Goal: Information Seeking & Learning: Learn about a topic

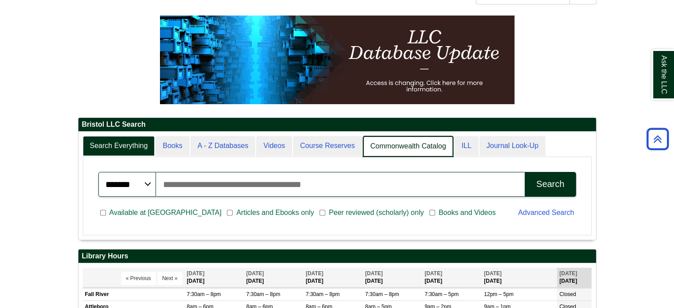
scroll to position [107, 518]
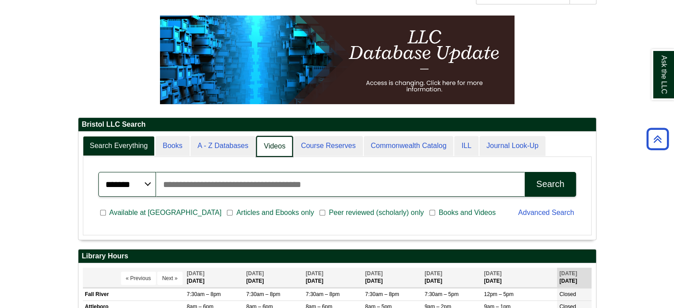
click at [271, 148] on link "Videos" at bounding box center [274, 146] width 37 height 21
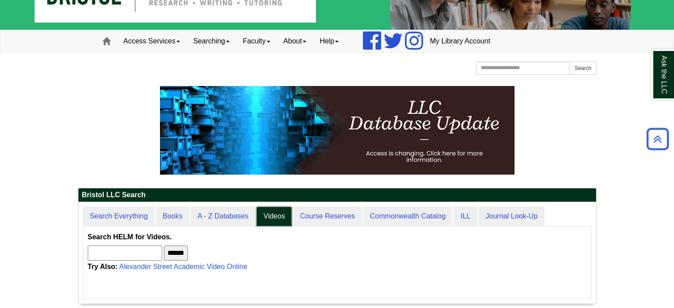
scroll to position [0, 0]
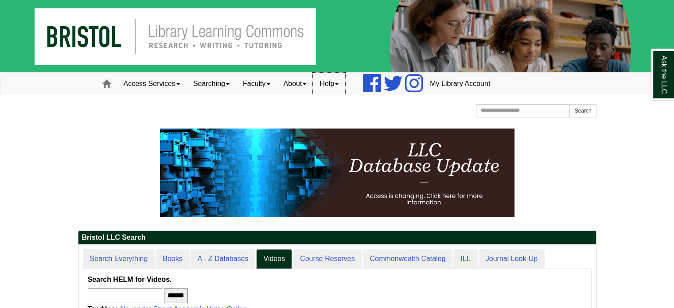
click at [336, 85] on link "Help" at bounding box center [329, 84] width 32 height 22
click at [309, 86] on link "About" at bounding box center [295, 84] width 36 height 22
click at [252, 79] on link "Faculty" at bounding box center [256, 84] width 41 height 22
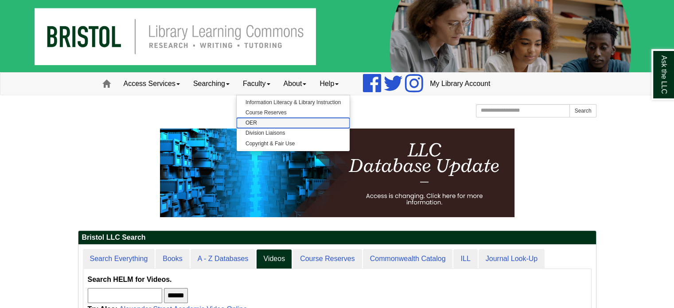
click at [254, 119] on link "OER" at bounding box center [293, 123] width 113 height 10
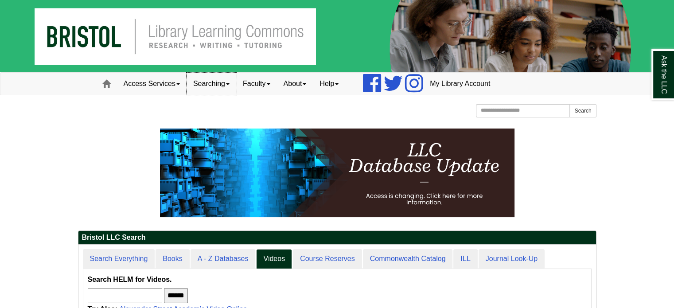
click at [218, 81] on link "Searching" at bounding box center [212, 84] width 50 height 22
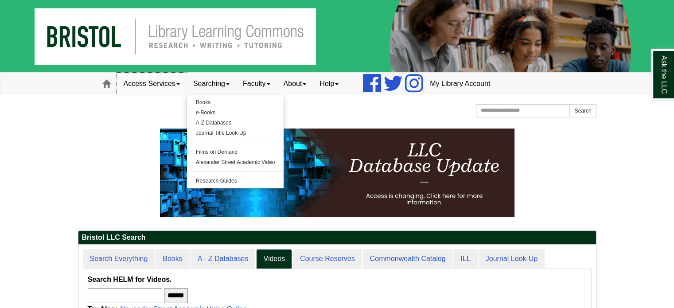
click at [167, 83] on link "Access Services" at bounding box center [152, 84] width 70 height 22
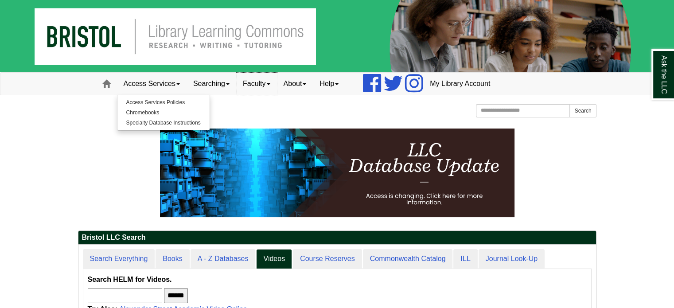
click at [262, 86] on link "Faculty" at bounding box center [256, 84] width 41 height 22
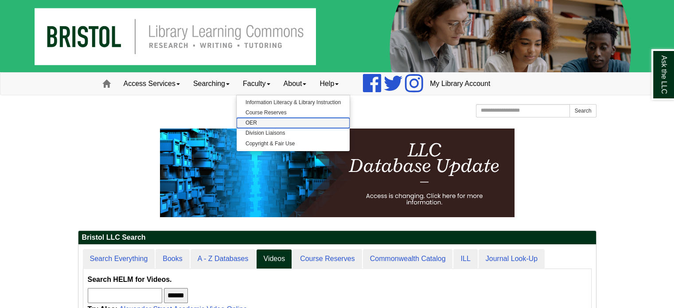
click at [255, 121] on link "OER" at bounding box center [293, 123] width 113 height 10
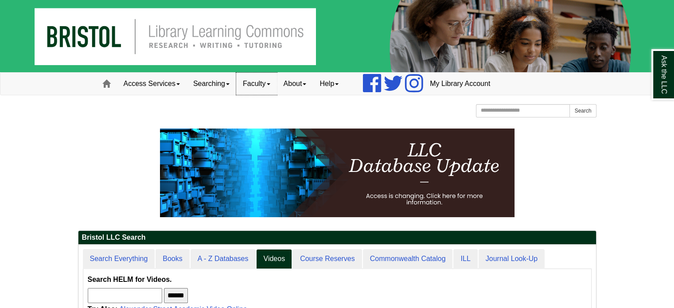
click at [266, 81] on link "Faculty" at bounding box center [256, 84] width 41 height 22
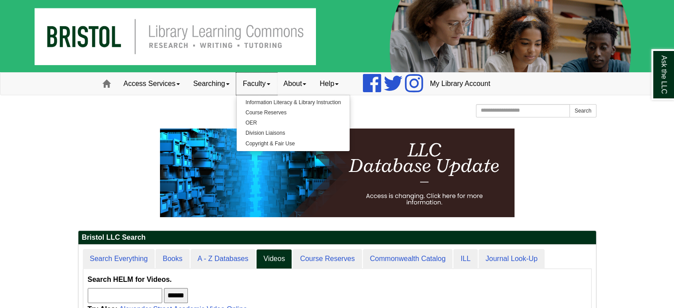
click at [266, 81] on link "Faculty" at bounding box center [256, 84] width 41 height 22
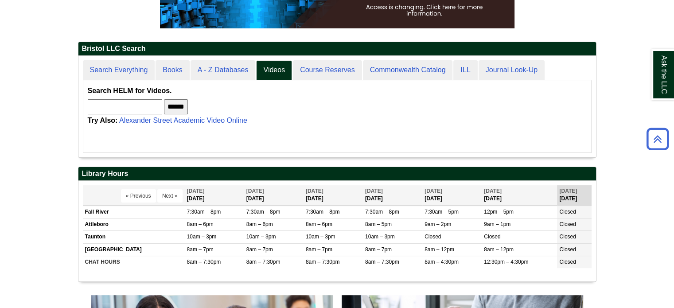
scroll to position [471, 0]
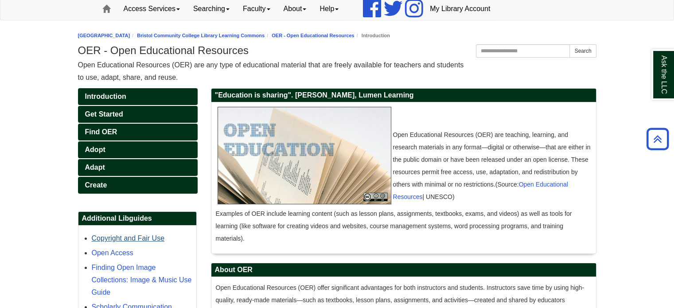
scroll to position [74, 0]
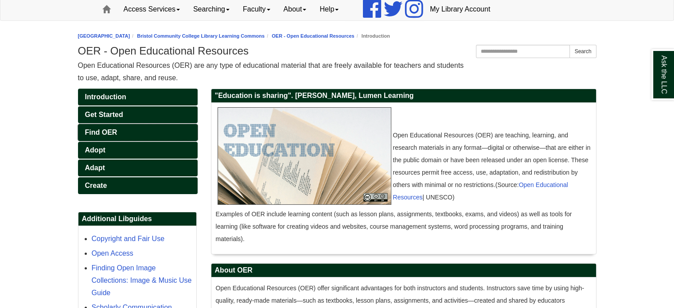
click at [110, 129] on span "Find OER" at bounding box center [101, 133] width 32 height 8
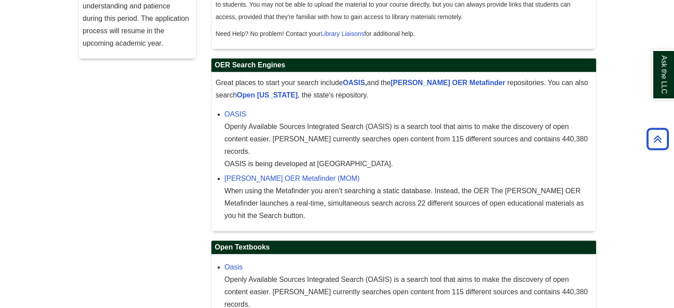
scroll to position [345, 0]
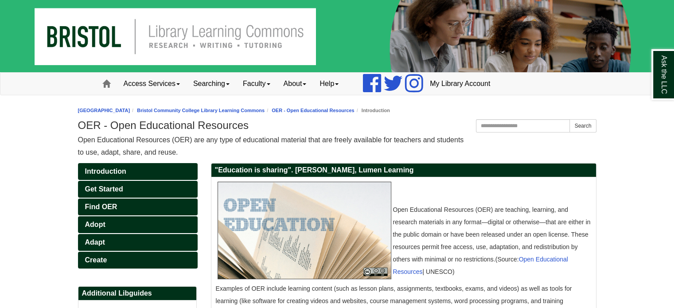
scroll to position [445, 0]
